Goal: Information Seeking & Learning: Compare options

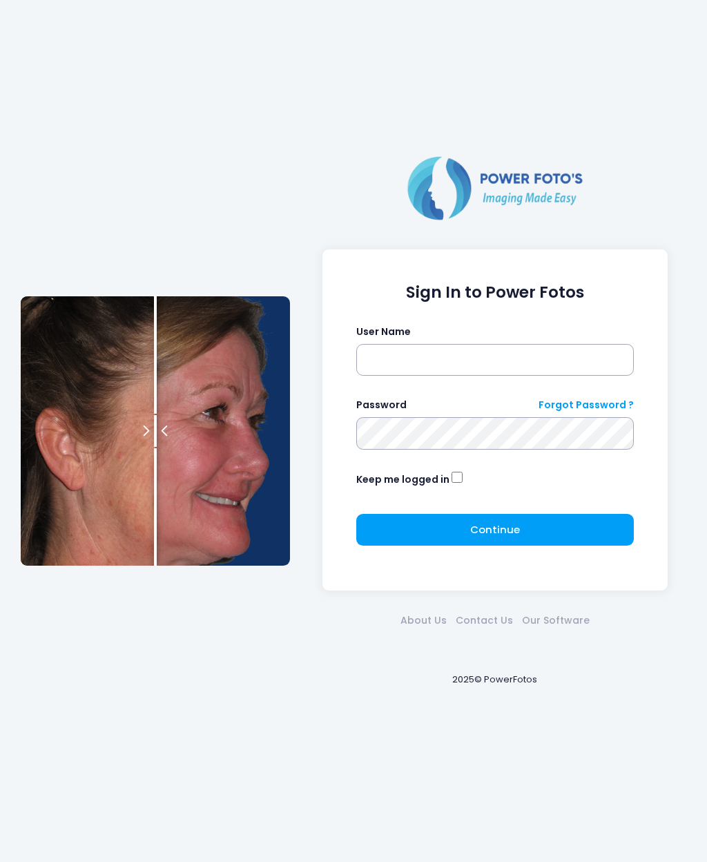
click at [460, 390] on form "Sign In to Power Fotos User Name Password Forgot Password ? Keep me logged in C…" at bounding box center [495, 420] width 278 height 274
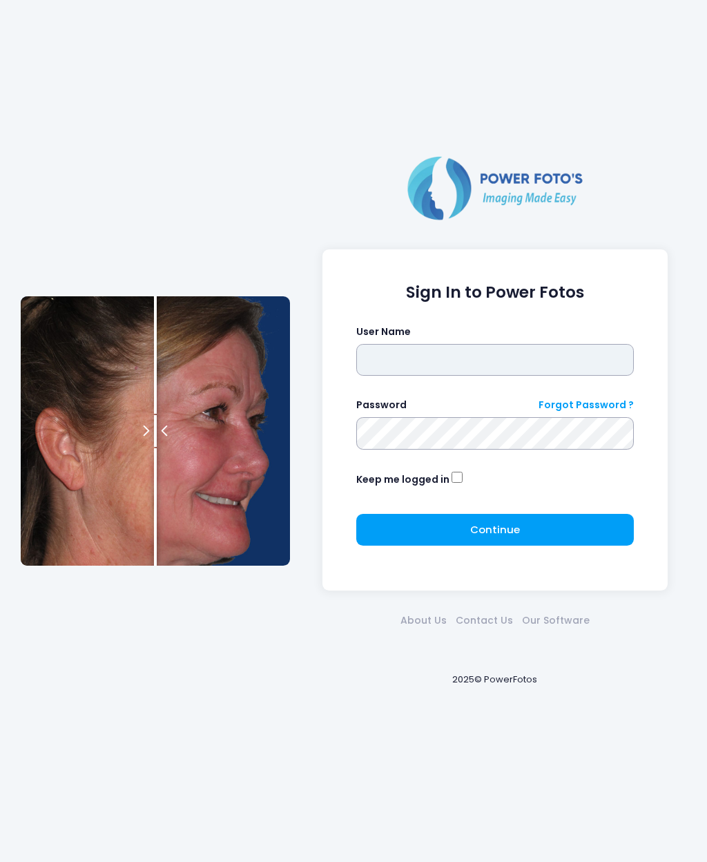
click at [448, 366] on input "text" at bounding box center [495, 360] width 278 height 32
type input "********"
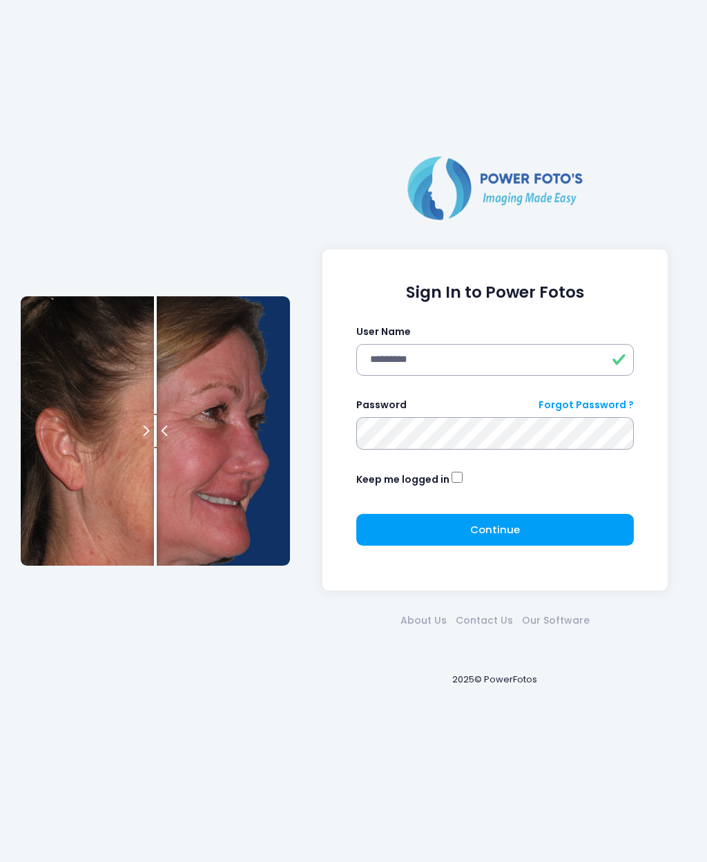
click at [553, 522] on button "Continue Please wait..." at bounding box center [495, 530] width 278 height 32
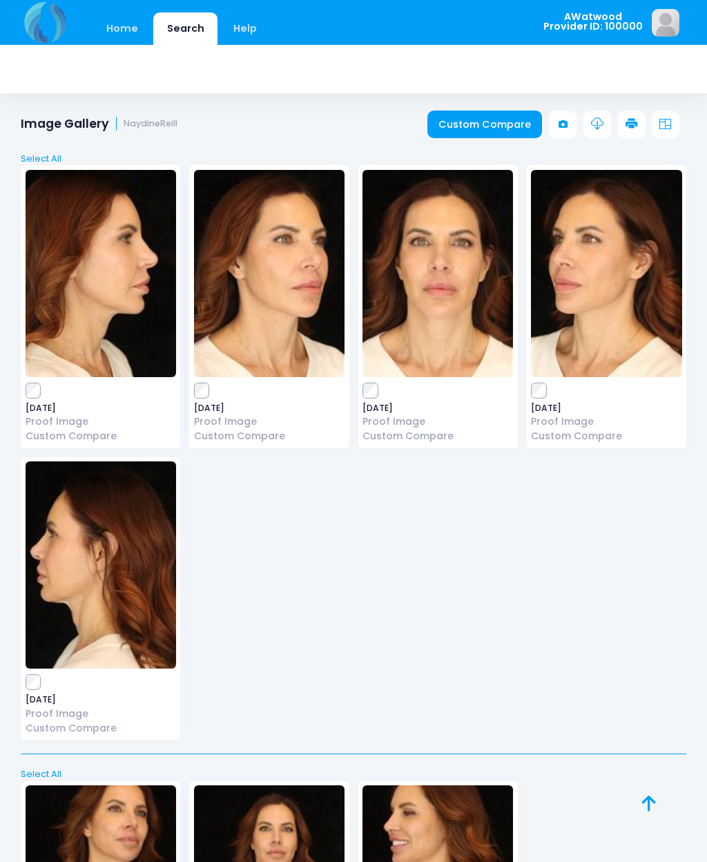
click at [130, 32] on link "Home" at bounding box center [122, 28] width 59 height 32
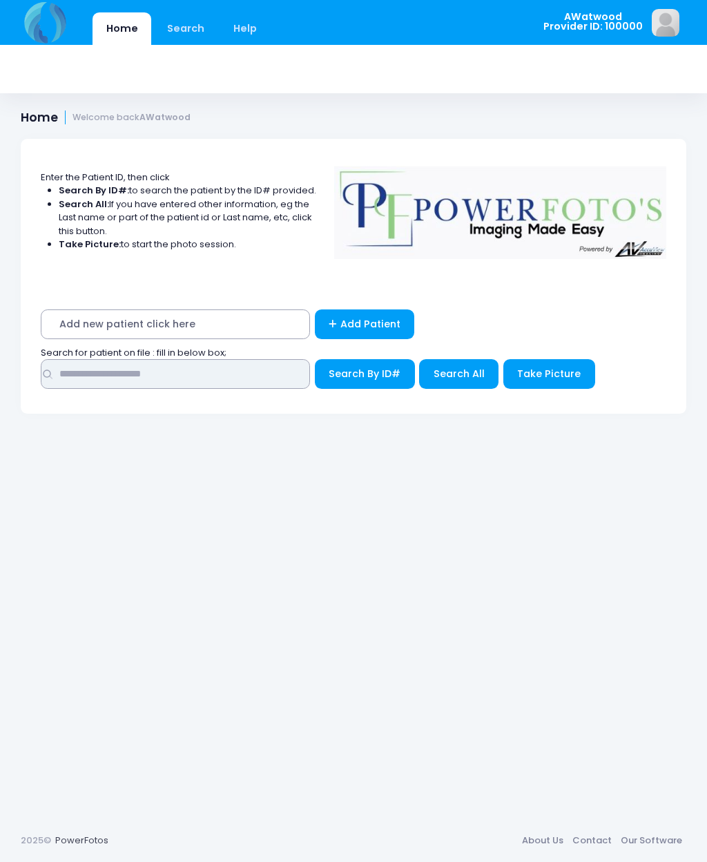
click at [153, 367] on input "text" at bounding box center [175, 374] width 269 height 30
type input "*"
type input "*****"
click at [364, 372] on button "Search By ID#" at bounding box center [365, 374] width 100 height 30
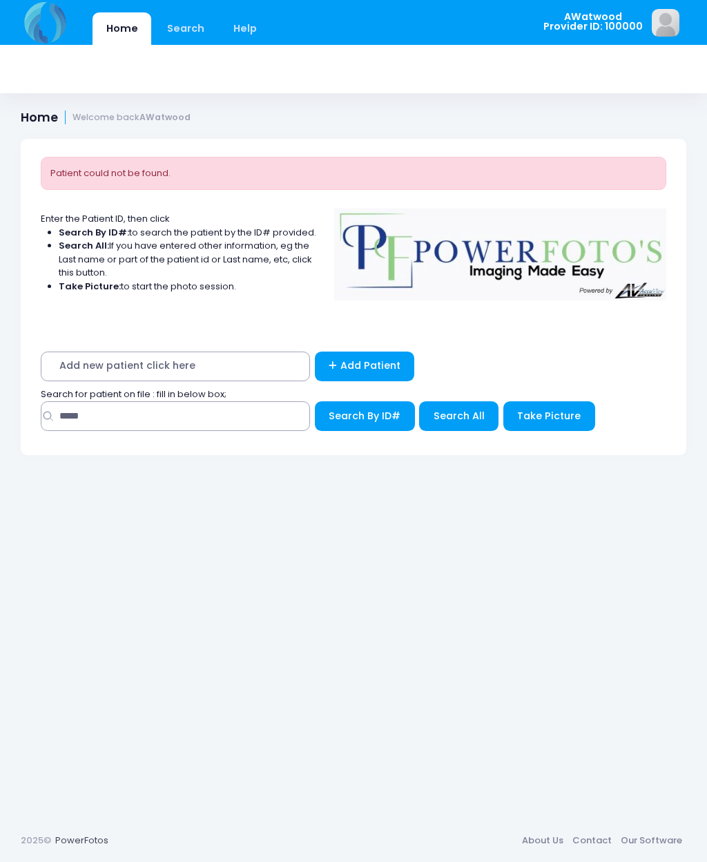
click at [466, 423] on button "Search All" at bounding box center [458, 416] width 79 height 30
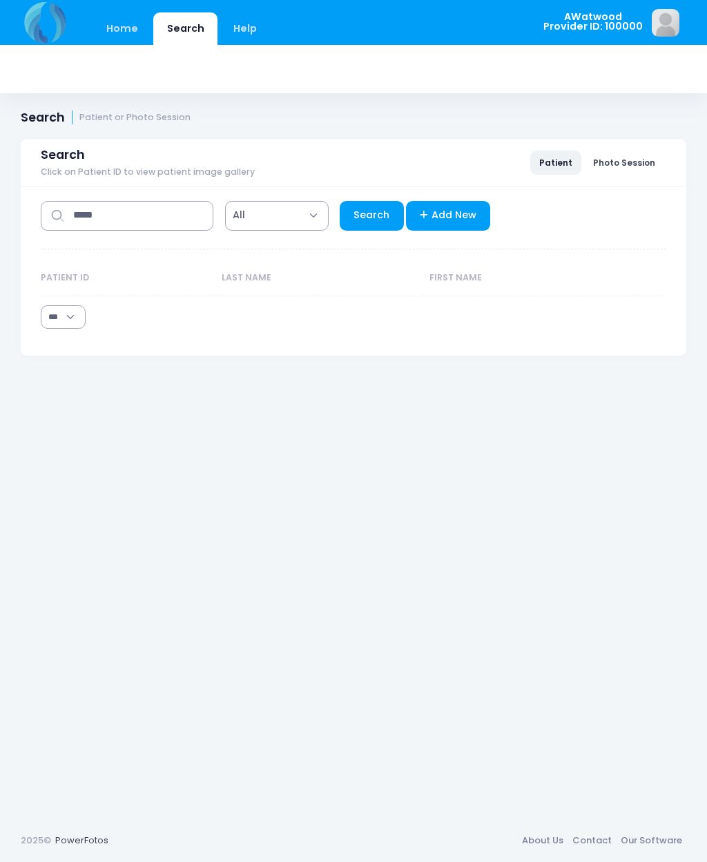
select select "***"
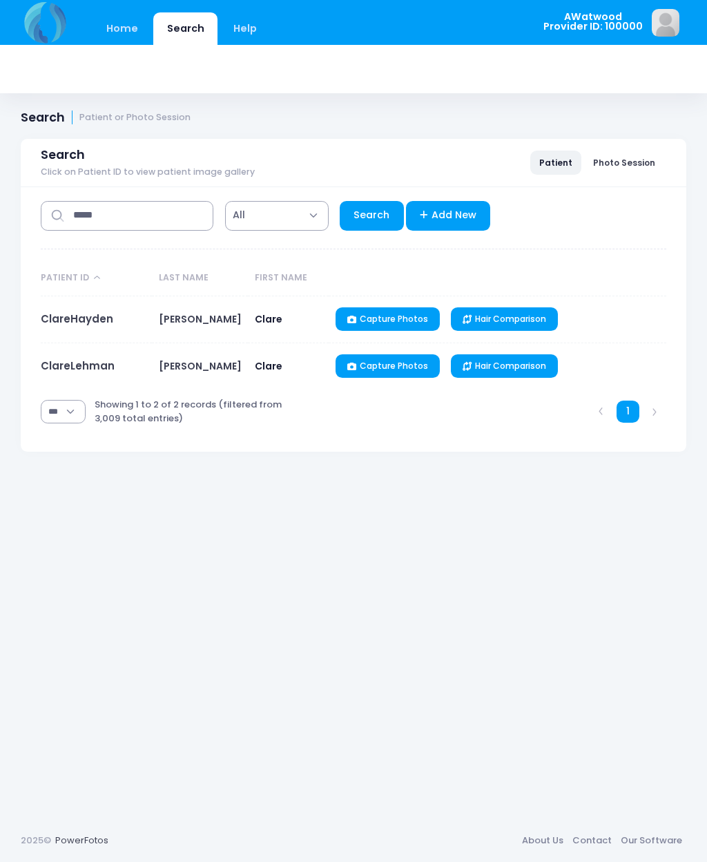
click at [93, 372] on link "ClareLehman" at bounding box center [78, 365] width 74 height 15
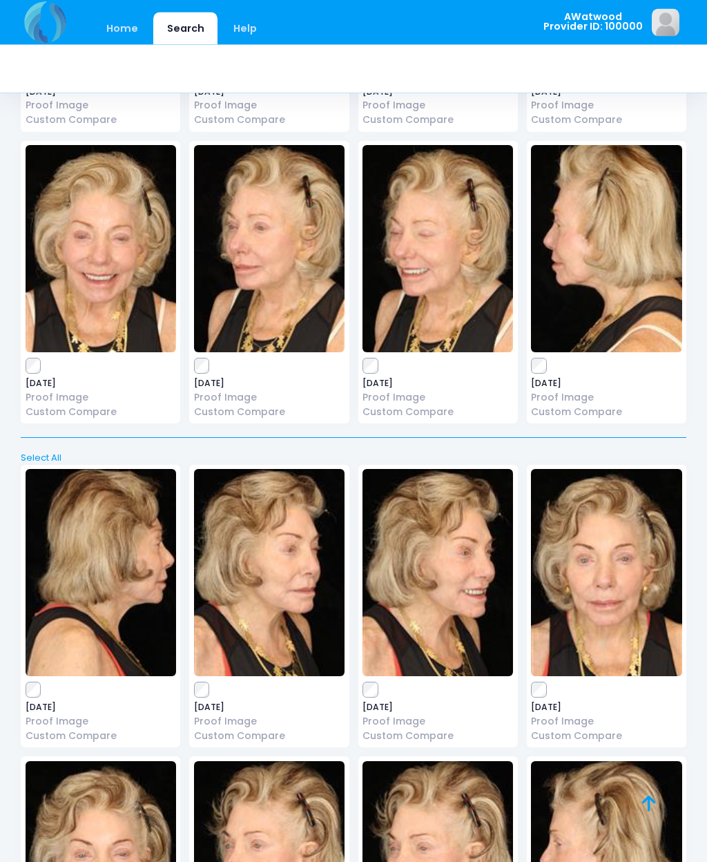
scroll to position [1547, 0]
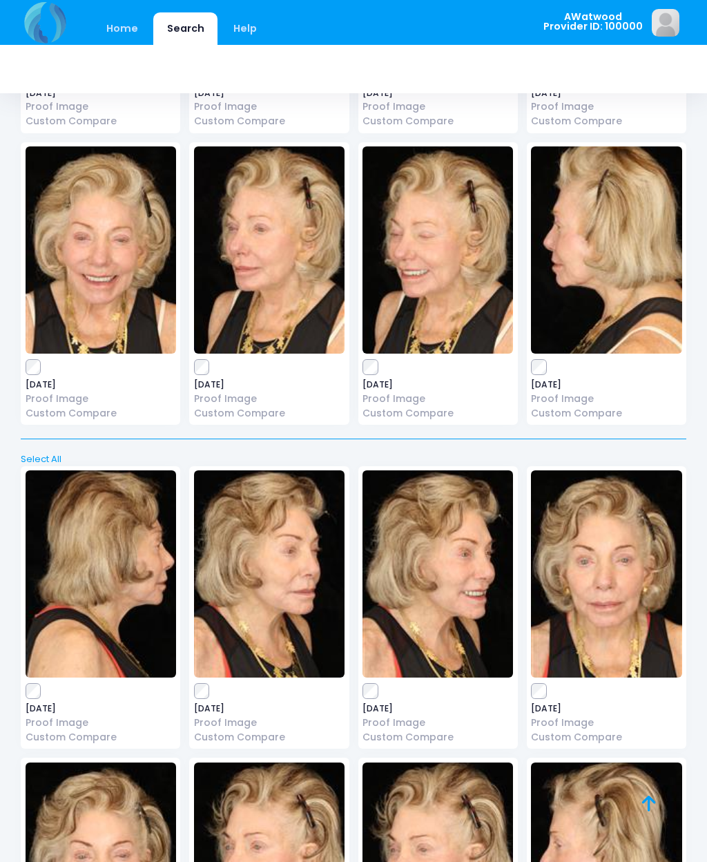
click at [551, 684] on label at bounding box center [606, 691] width 151 height 14
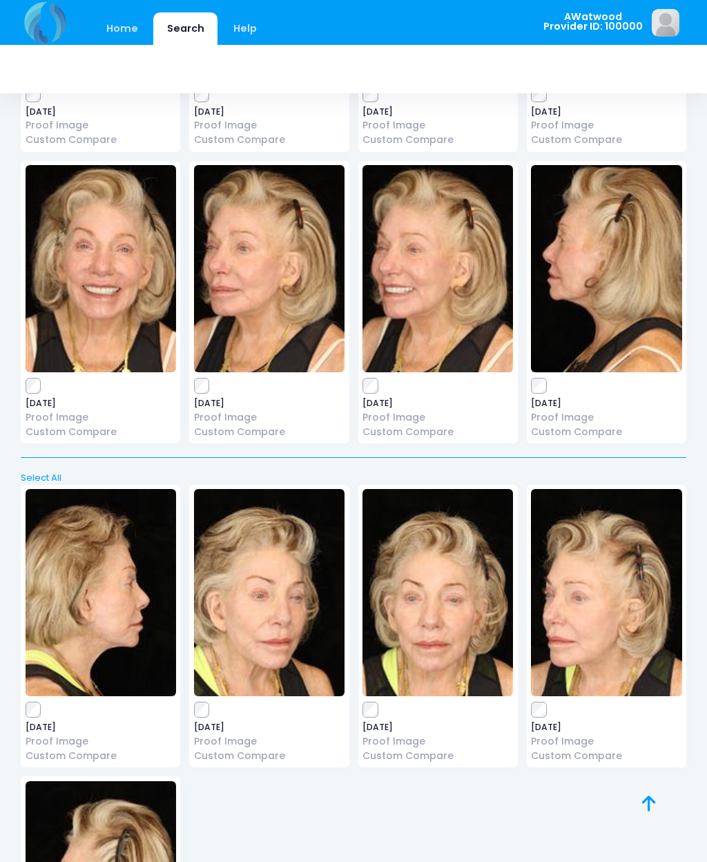
scroll to position [0, 0]
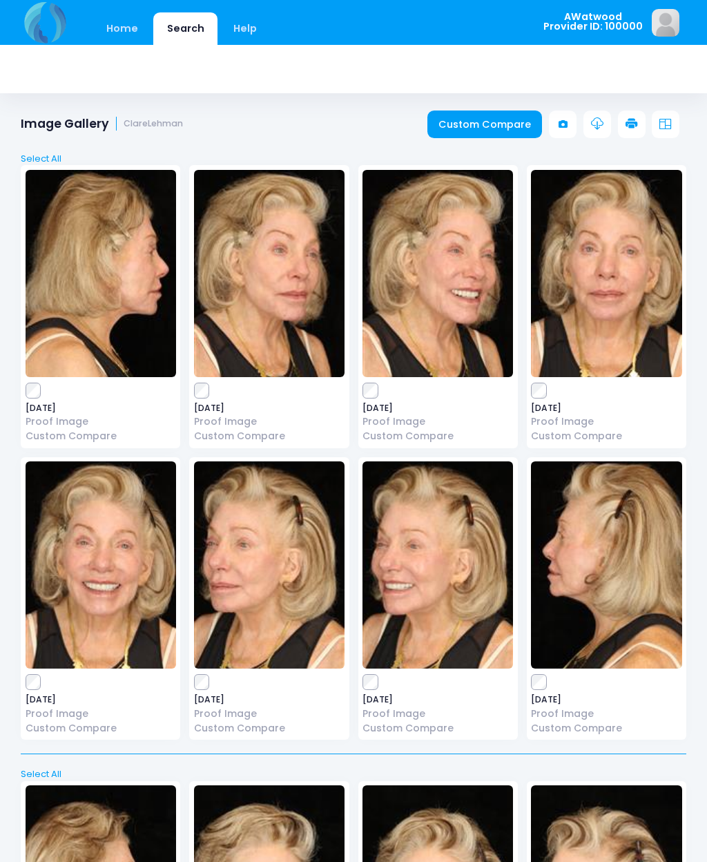
click at [488, 130] on link "Custom Compare" at bounding box center [485, 125] width 115 height 28
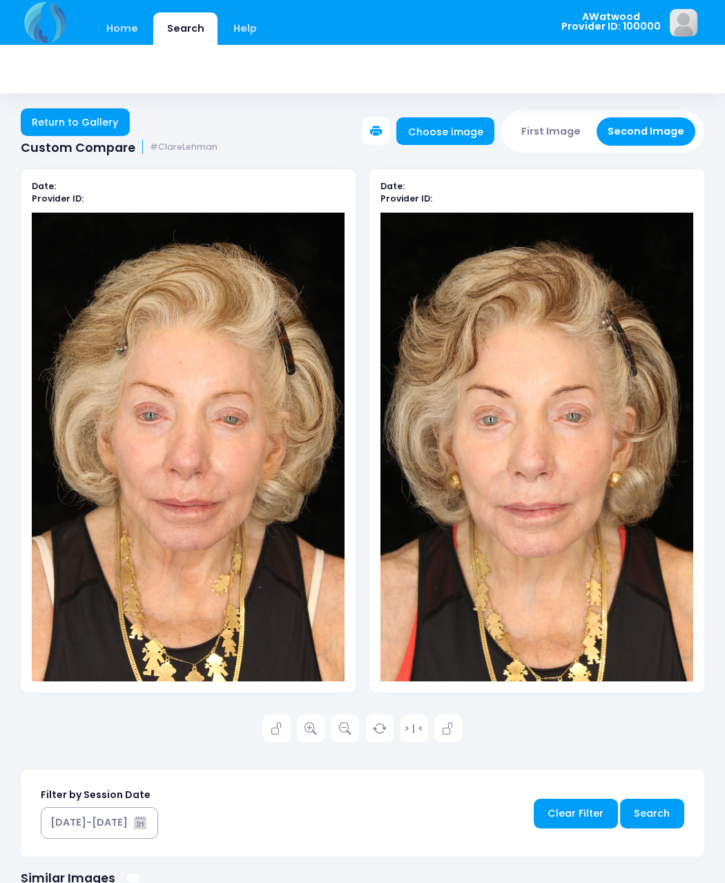
scroll to position [2, 0]
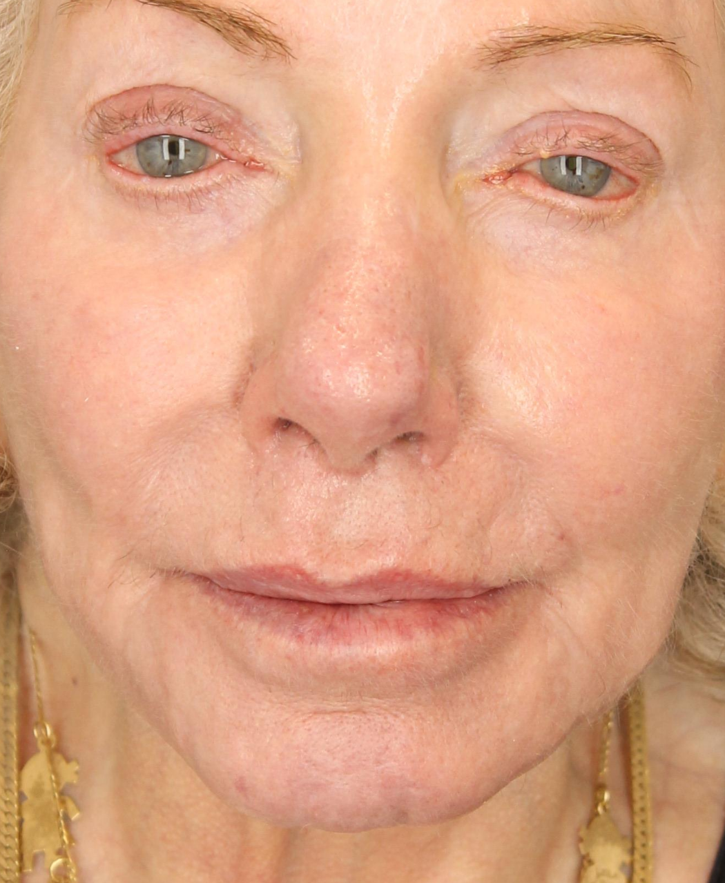
click at [105, 213] on img at bounding box center [188, 447] width 313 height 469
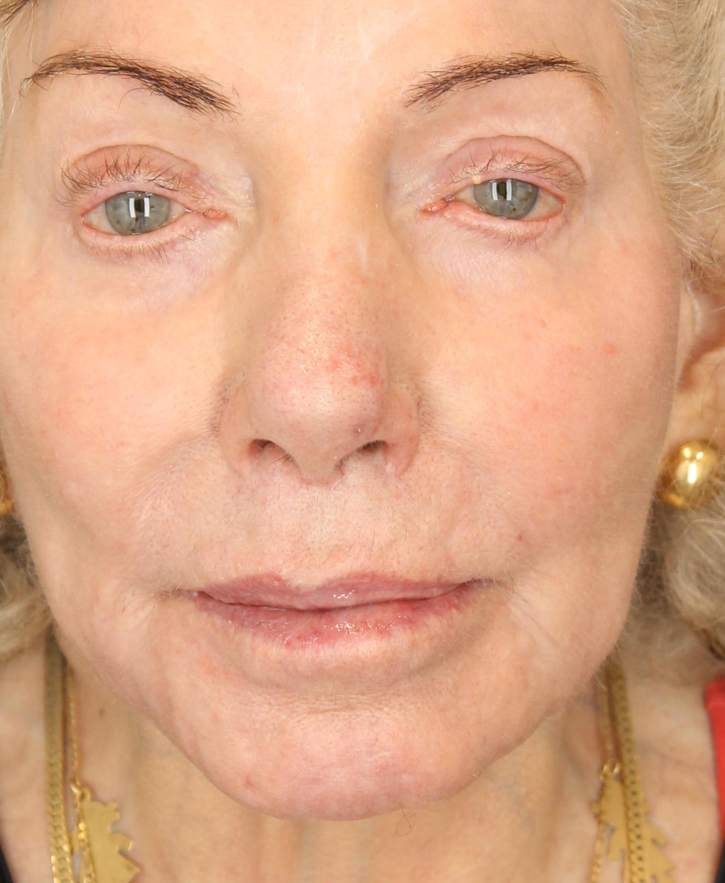
click at [381, 213] on img at bounding box center [537, 447] width 313 height 469
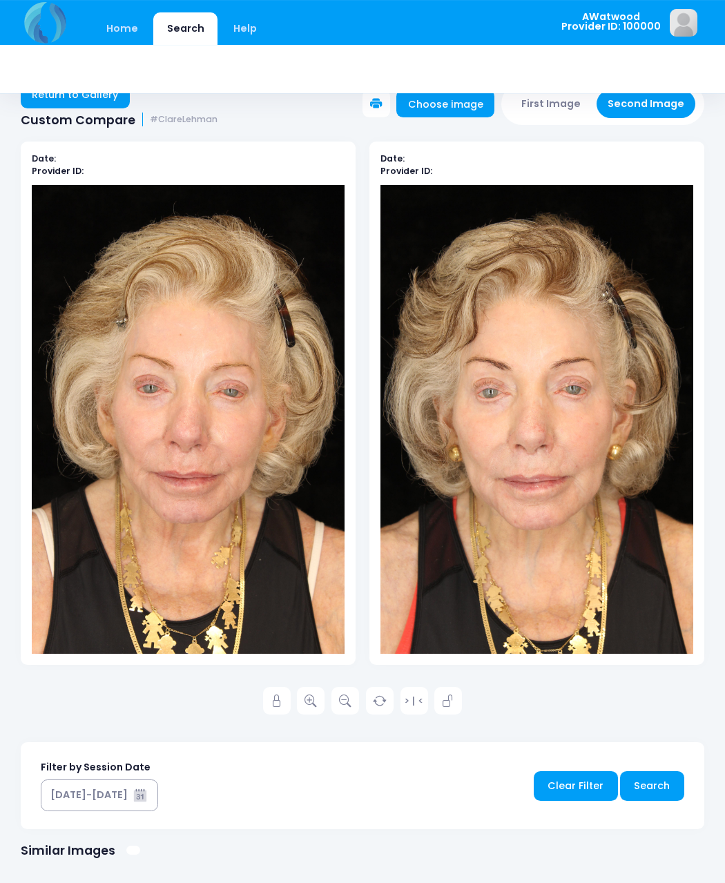
scroll to position [0, 0]
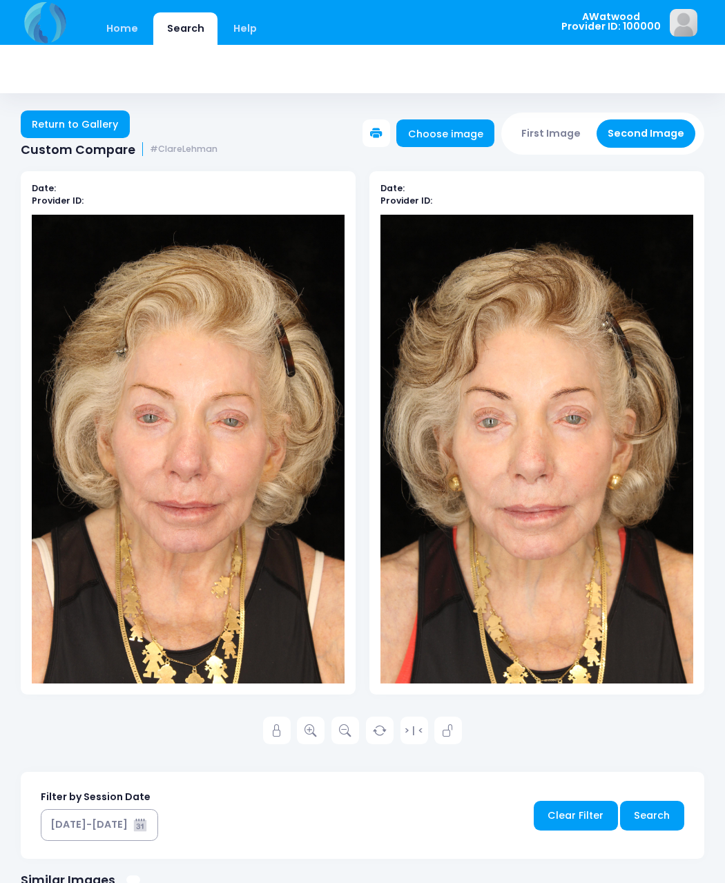
click at [95, 121] on link "Return to Gallery" at bounding box center [75, 125] width 109 height 28
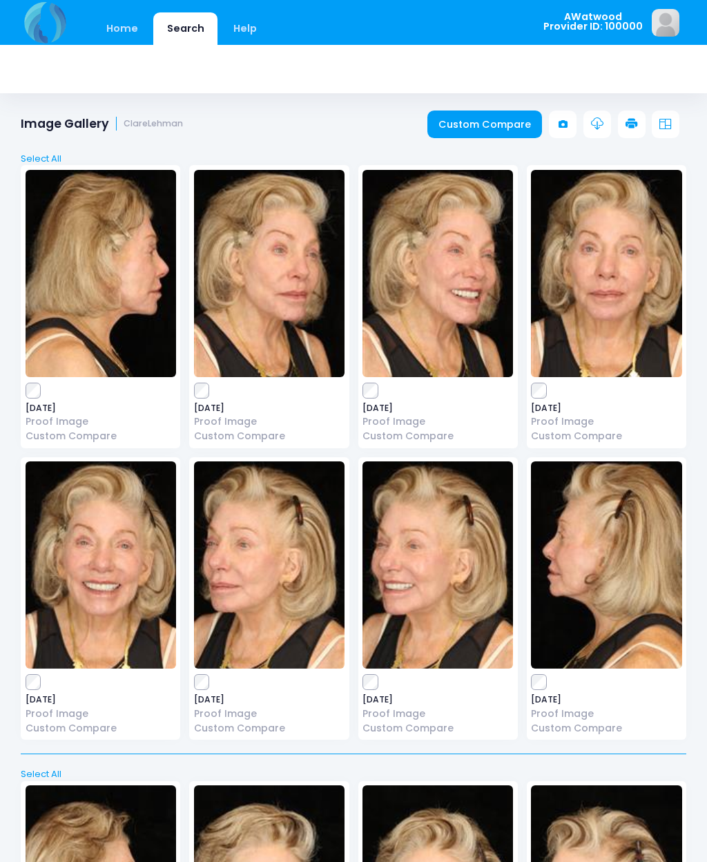
click at [487, 121] on link "Custom Compare" at bounding box center [485, 125] width 115 height 28
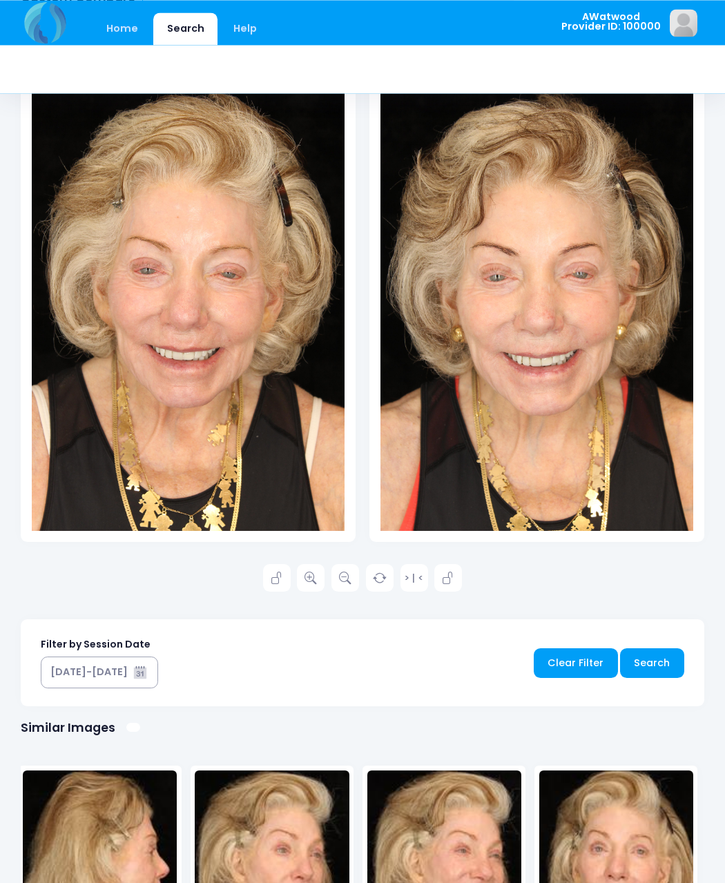
scroll to position [354, 0]
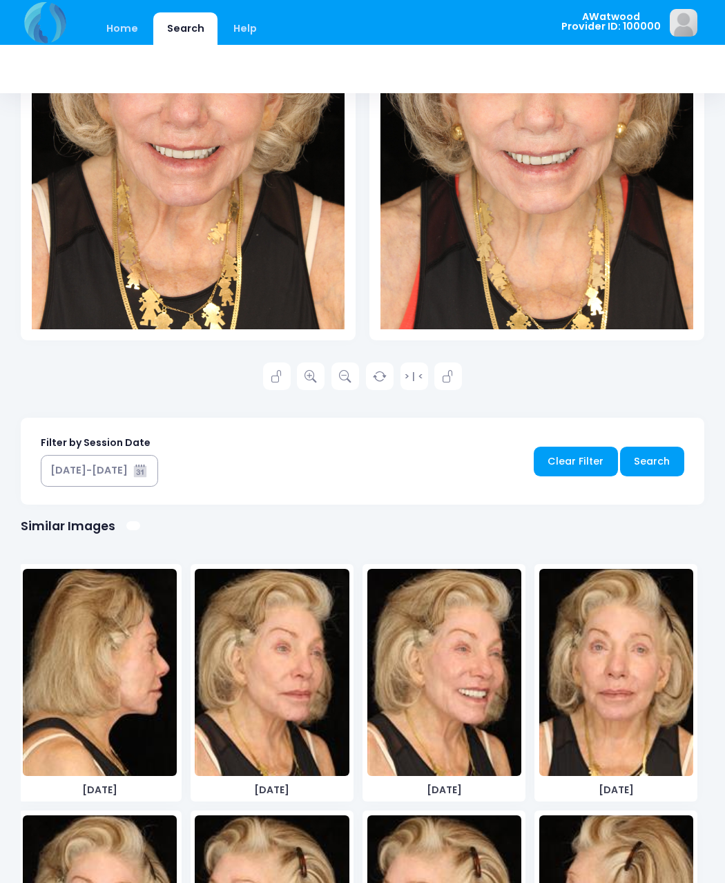
click at [477, 693] on img at bounding box center [444, 672] width 154 height 207
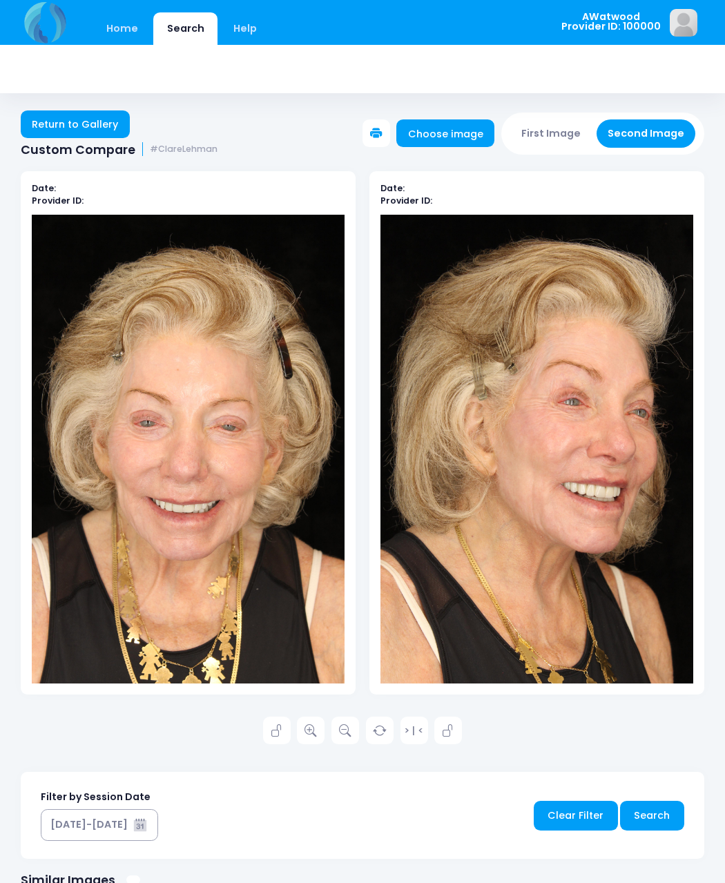
scroll to position [887, 0]
click at [105, 125] on link "Return to Gallery" at bounding box center [75, 125] width 109 height 28
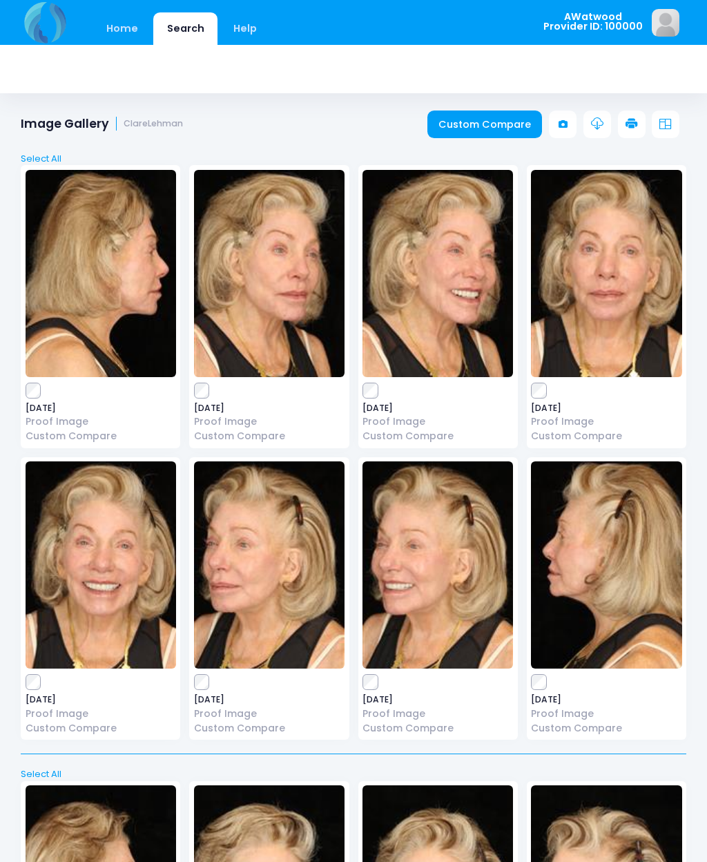
click at [499, 127] on link "Custom Compare" at bounding box center [485, 125] width 115 height 28
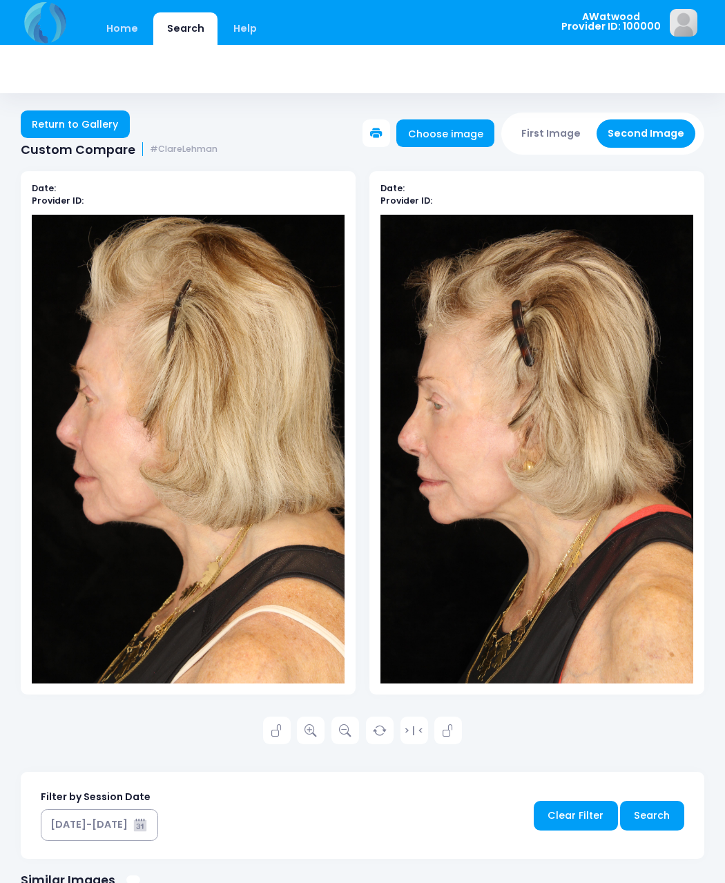
scroll to position [2, 0]
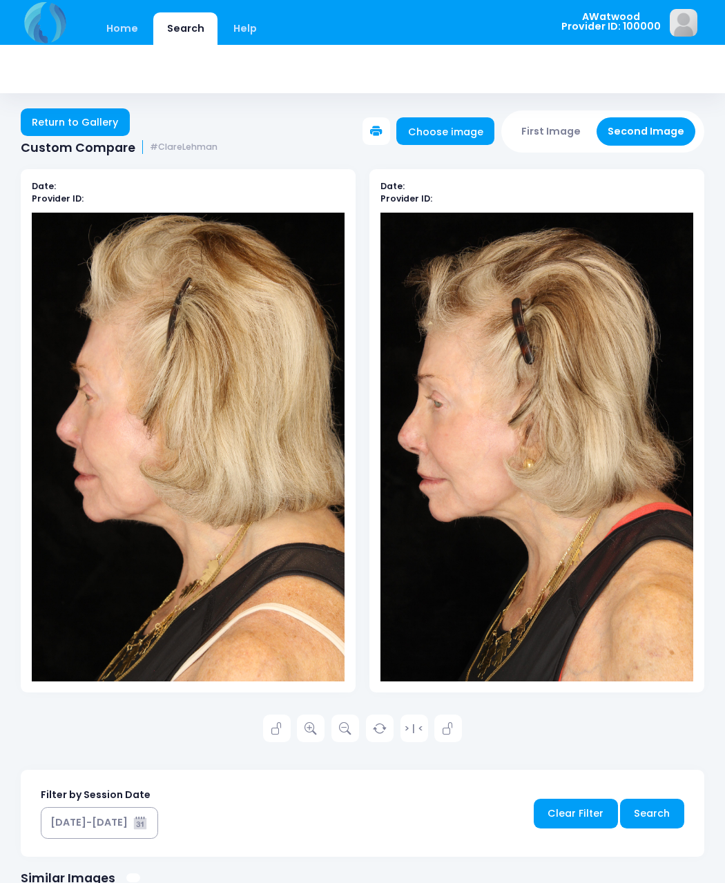
click at [318, 727] on link at bounding box center [311, 729] width 28 height 28
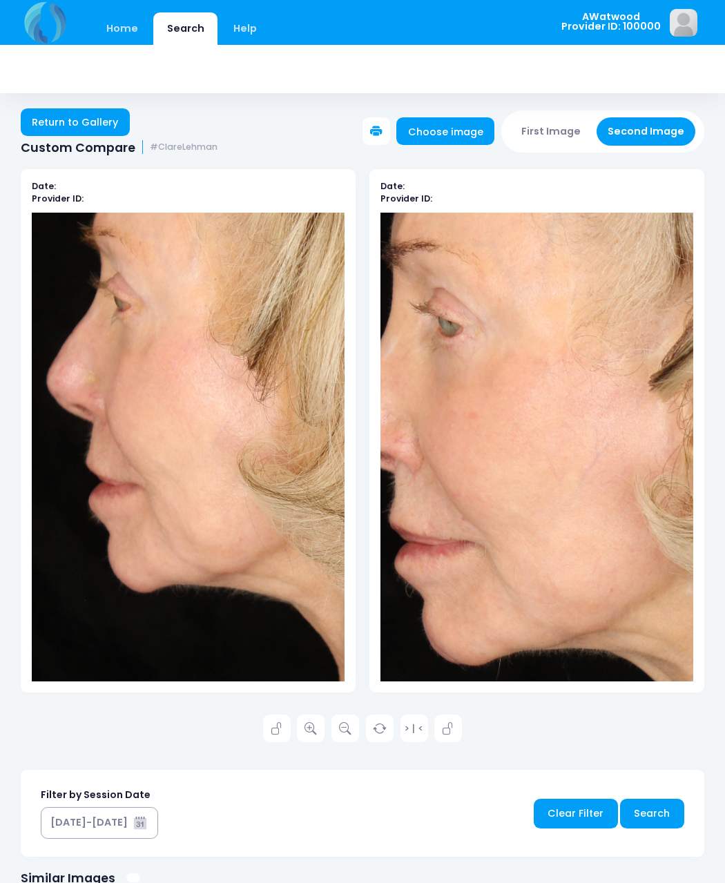
click at [99, 114] on link "Return to Gallery" at bounding box center [75, 122] width 109 height 28
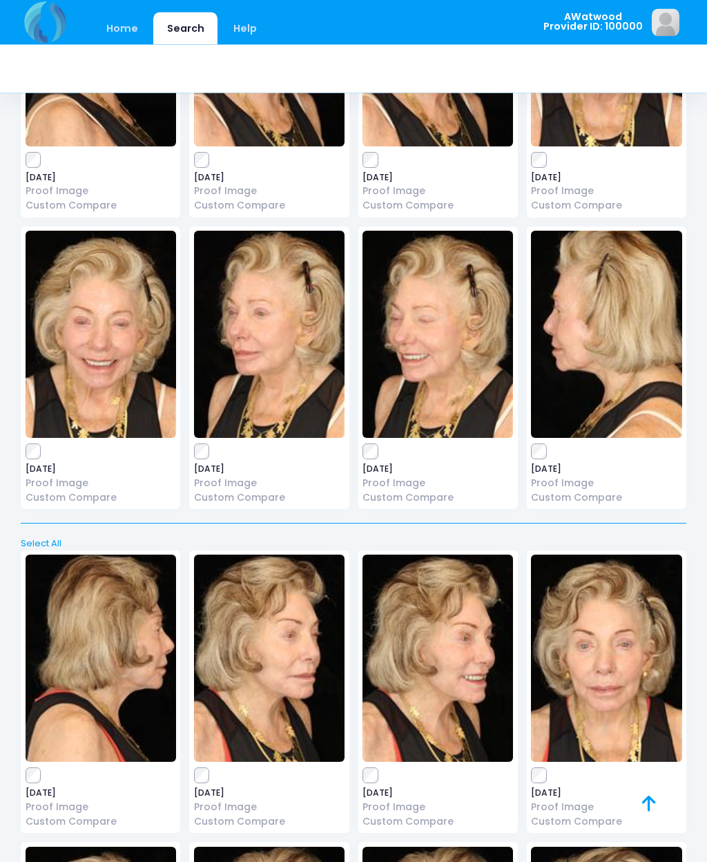
scroll to position [1460, 0]
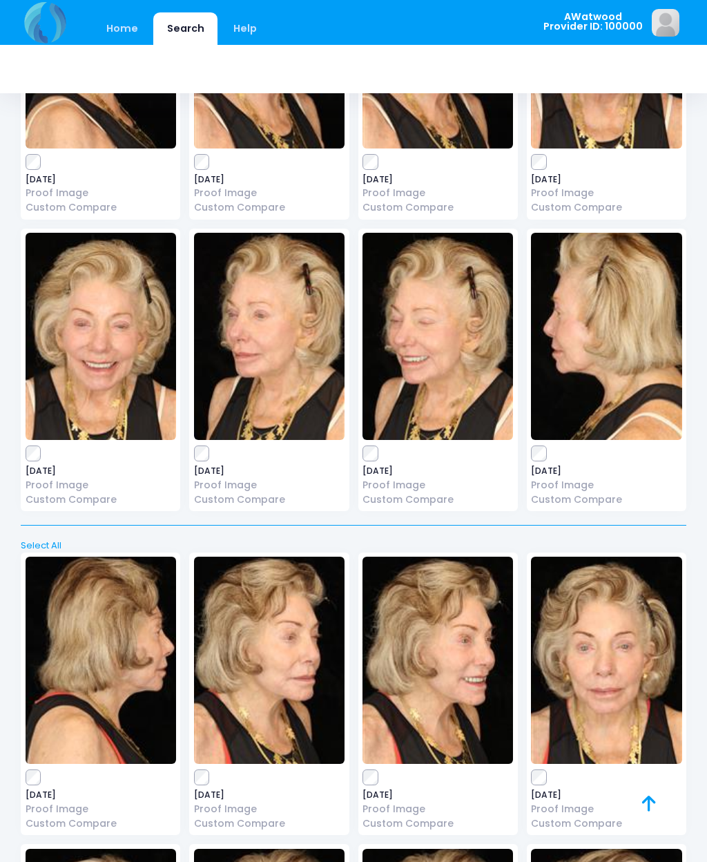
click at [383, 771] on label at bounding box center [438, 778] width 151 height 14
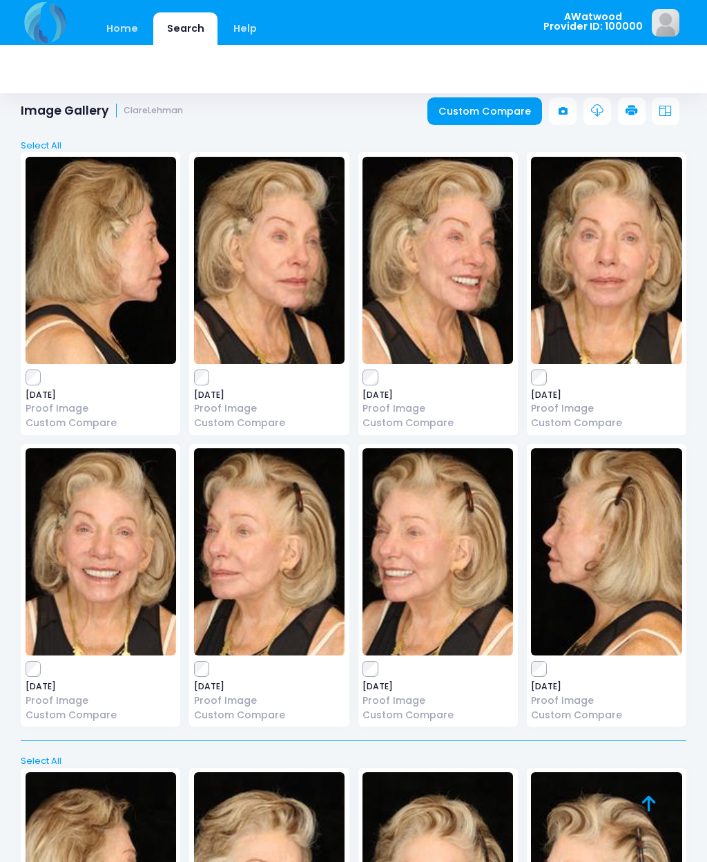
scroll to position [0, 0]
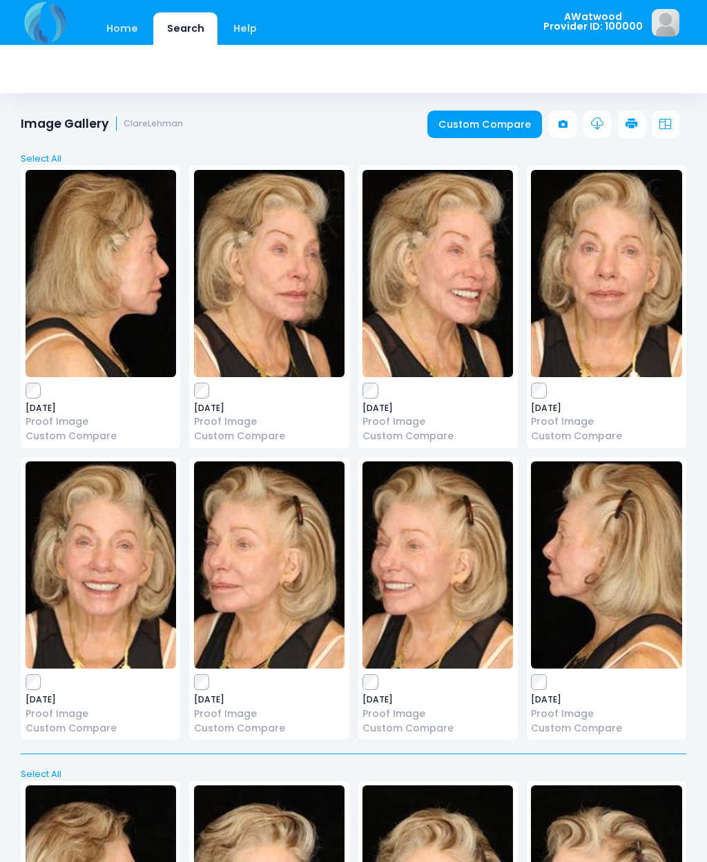
click at [491, 120] on link "Custom Compare" at bounding box center [485, 125] width 115 height 28
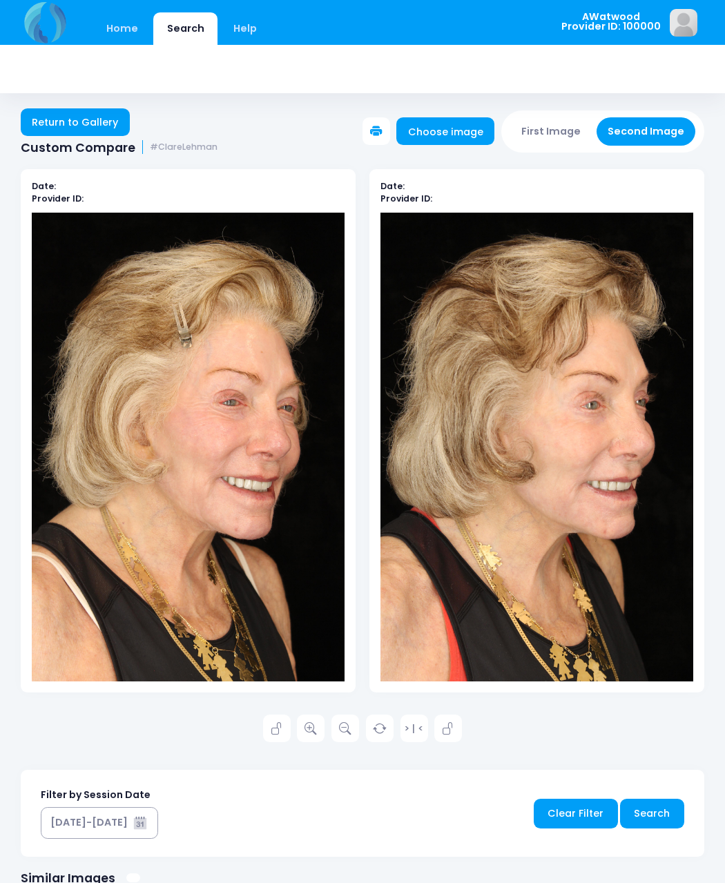
scroll to position [2, 0]
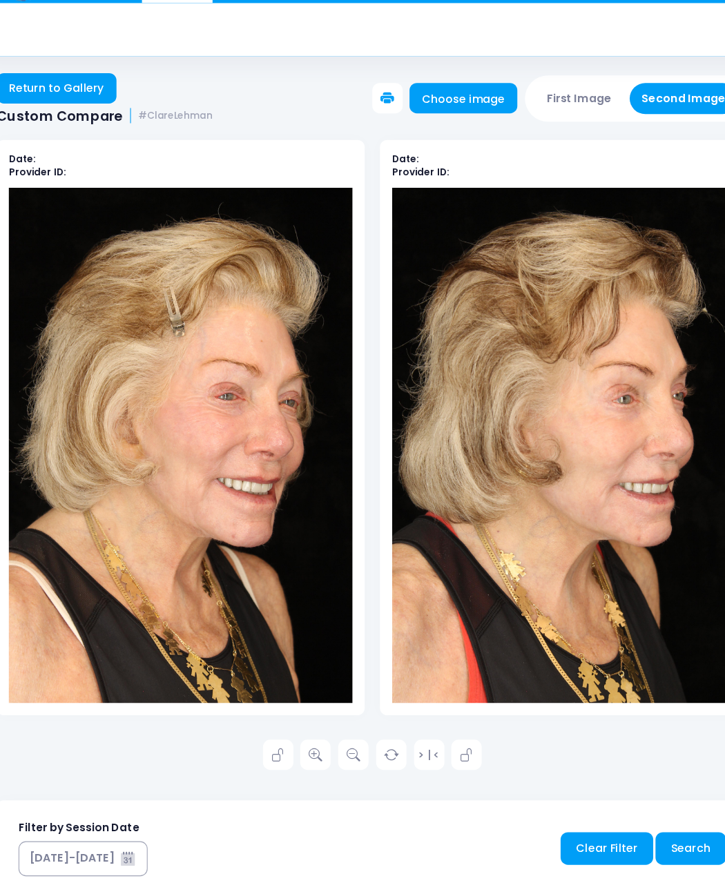
click at [305, 723] on icon at bounding box center [311, 729] width 12 height 12
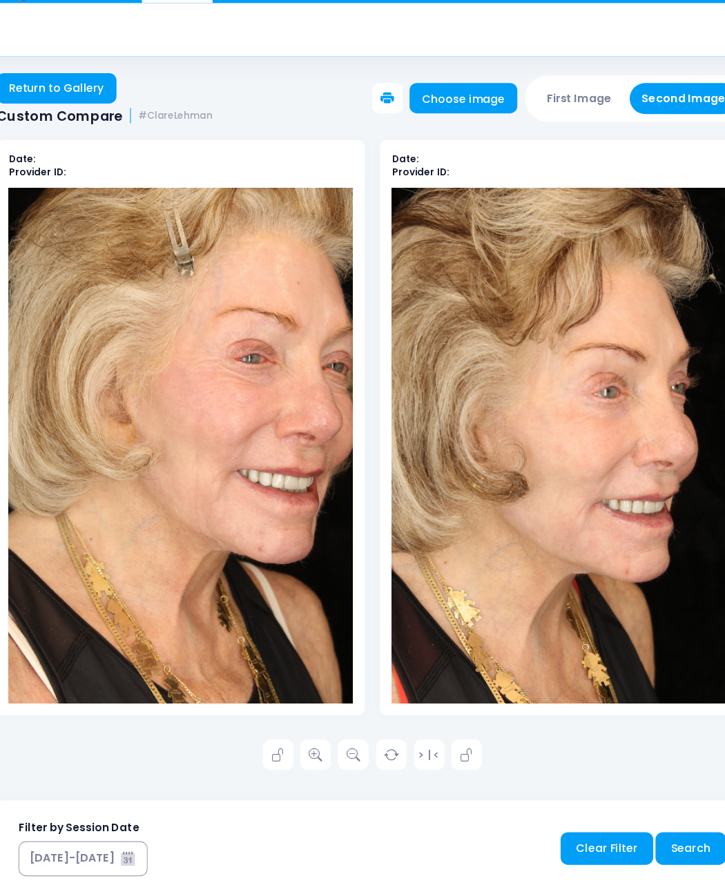
click at [69, 95] on div "Return to Gallery Custom Compare #ClareLehman Choose image First Image Second I…" at bounding box center [362, 125] width 725 height 60
click at [77, 108] on link "Return to Gallery" at bounding box center [75, 122] width 109 height 28
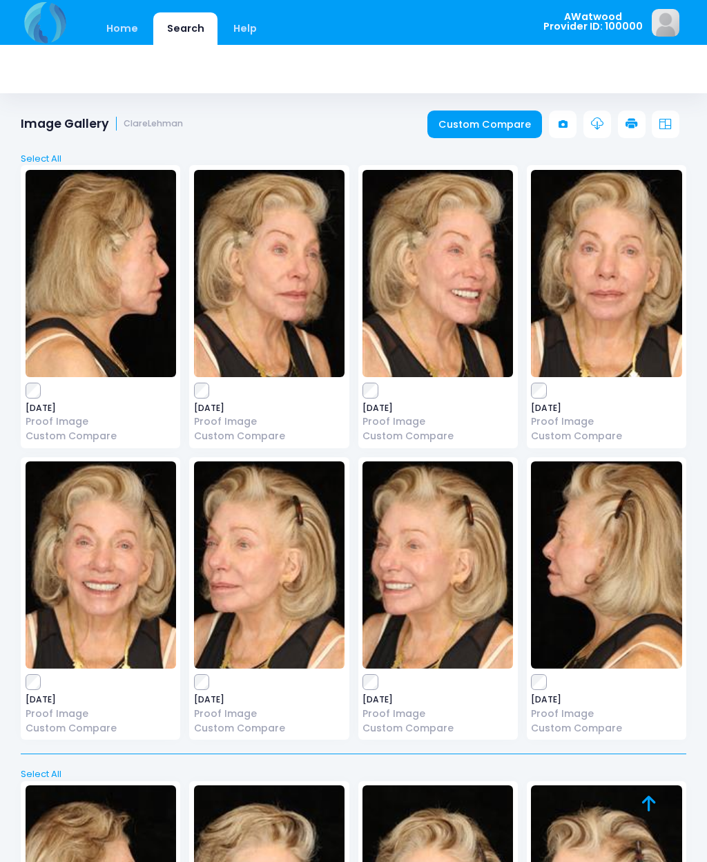
click at [595, 600] on img at bounding box center [606, 564] width 151 height 207
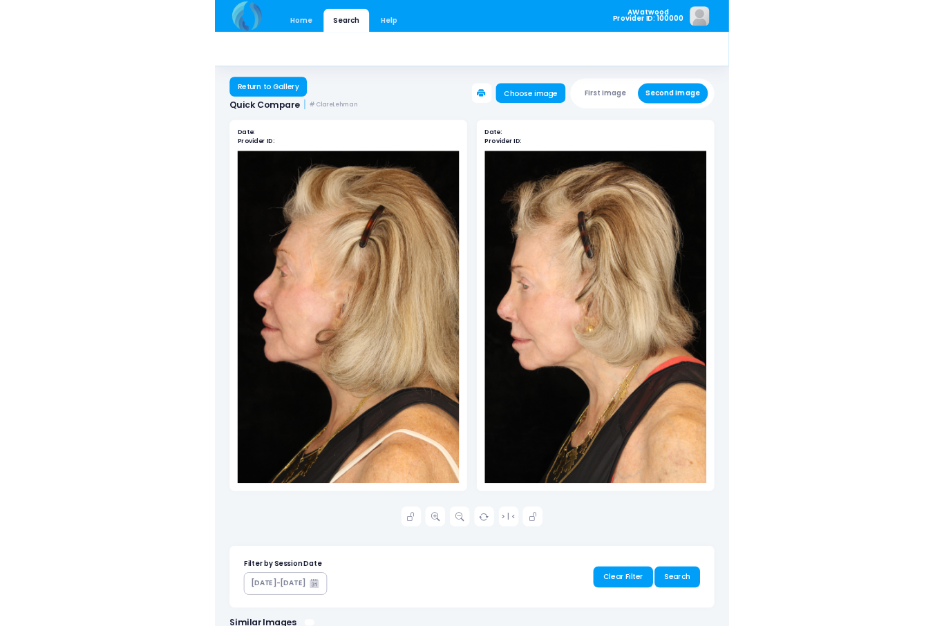
scroll to position [167, 0]
